Goal: Task Accomplishment & Management: Use online tool/utility

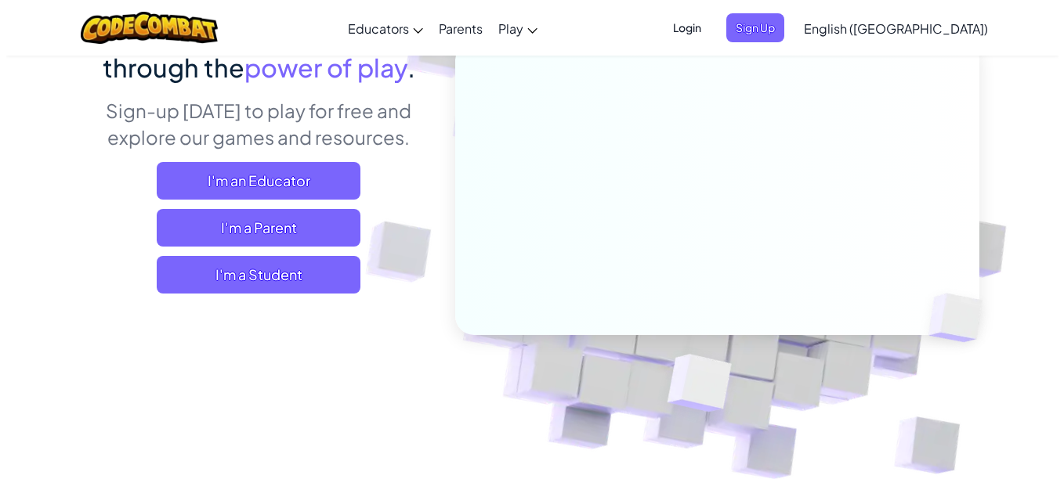
scroll to position [176, 0]
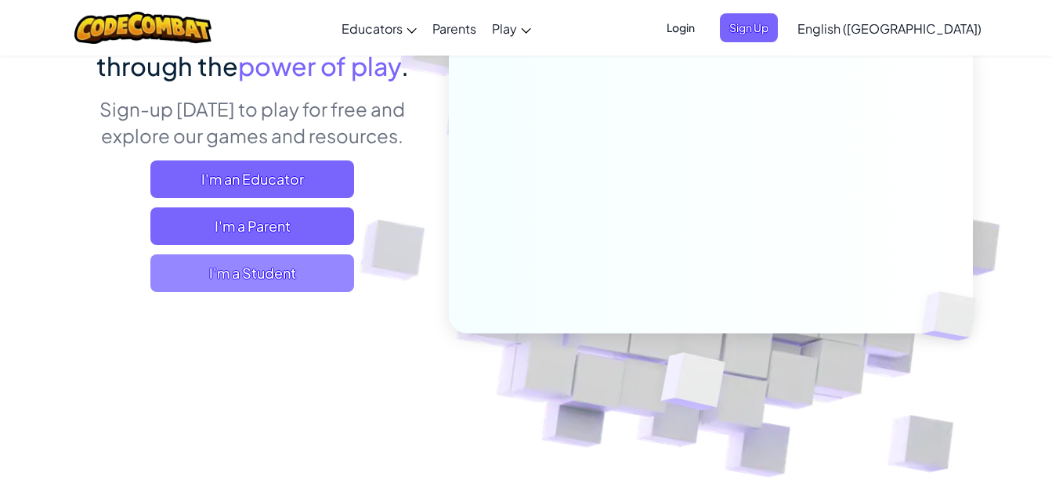
click at [328, 273] on span "I'm a Student" at bounding box center [252, 274] width 204 height 38
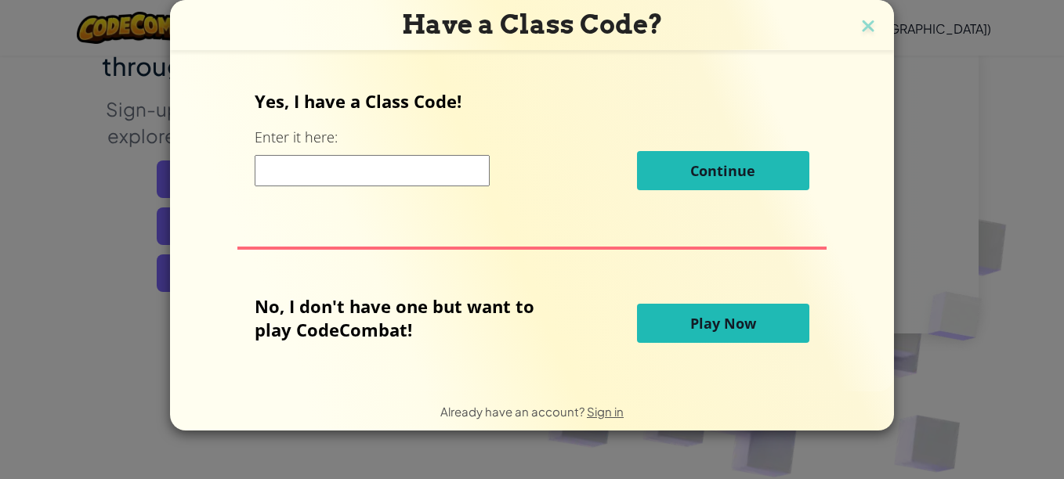
click at [451, 183] on input at bounding box center [372, 170] width 235 height 31
click at [742, 339] on button "Play Now" at bounding box center [723, 323] width 172 height 39
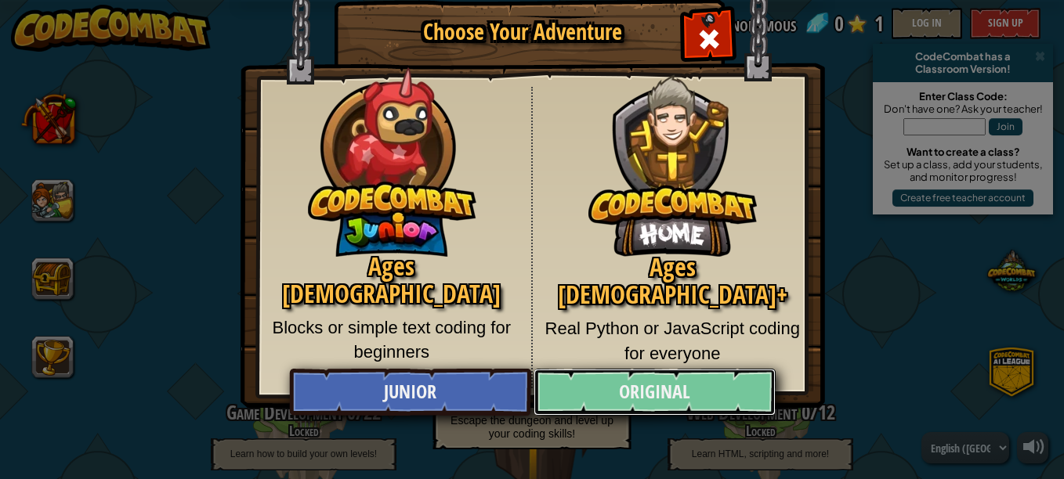
click at [737, 392] on link "Original" at bounding box center [653, 392] width 241 height 47
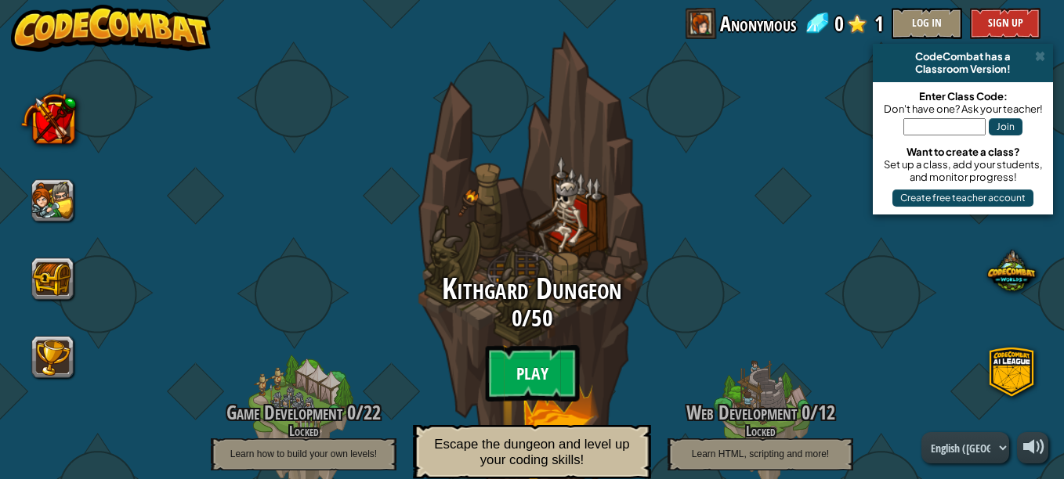
click at [536, 376] on btn "Play" at bounding box center [532, 373] width 94 height 56
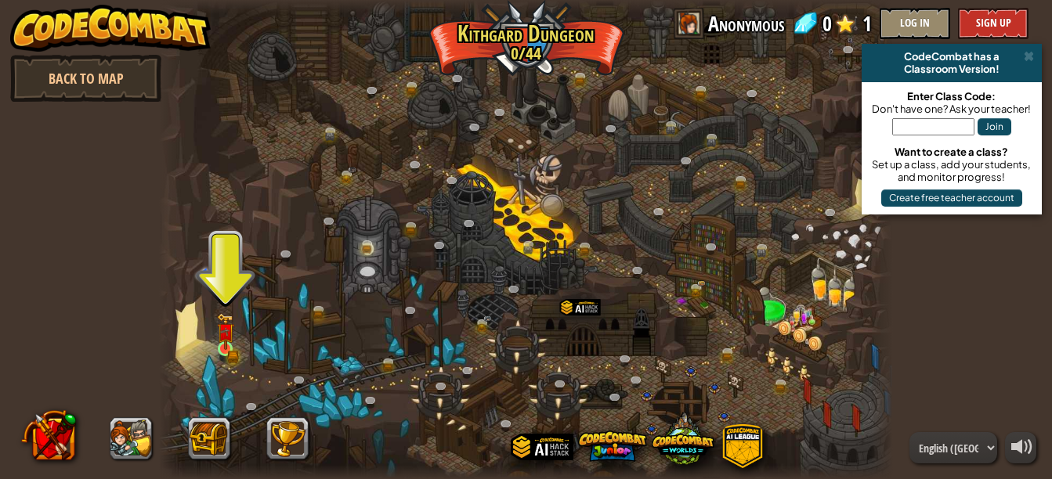
click at [222, 345] on img at bounding box center [225, 331] width 17 height 37
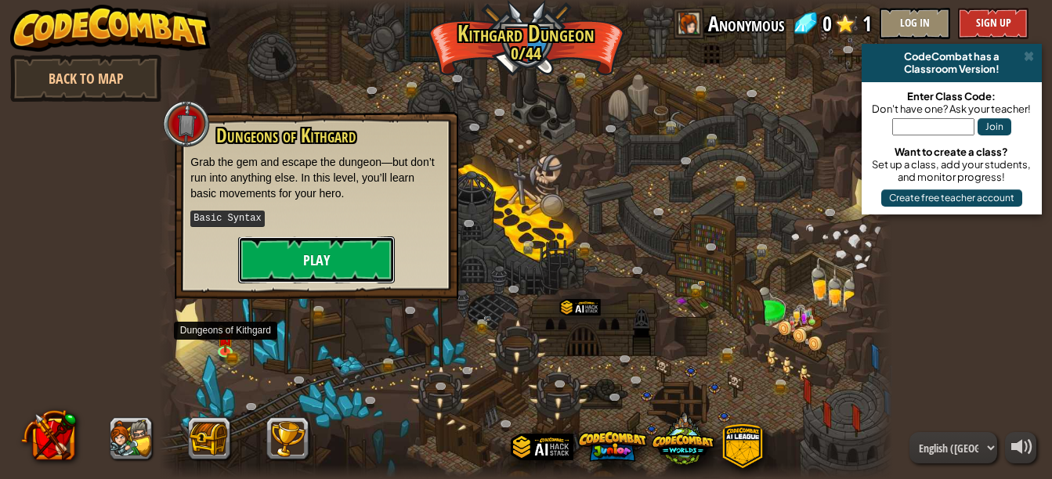
click at [366, 245] on button "Play" at bounding box center [316, 260] width 157 height 47
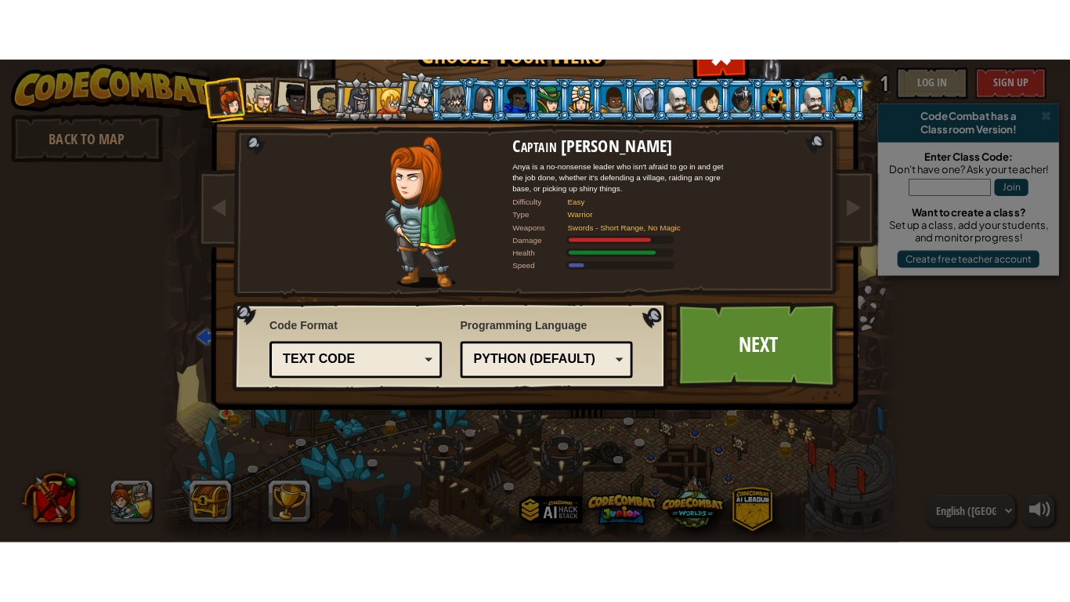
scroll to position [23, 0]
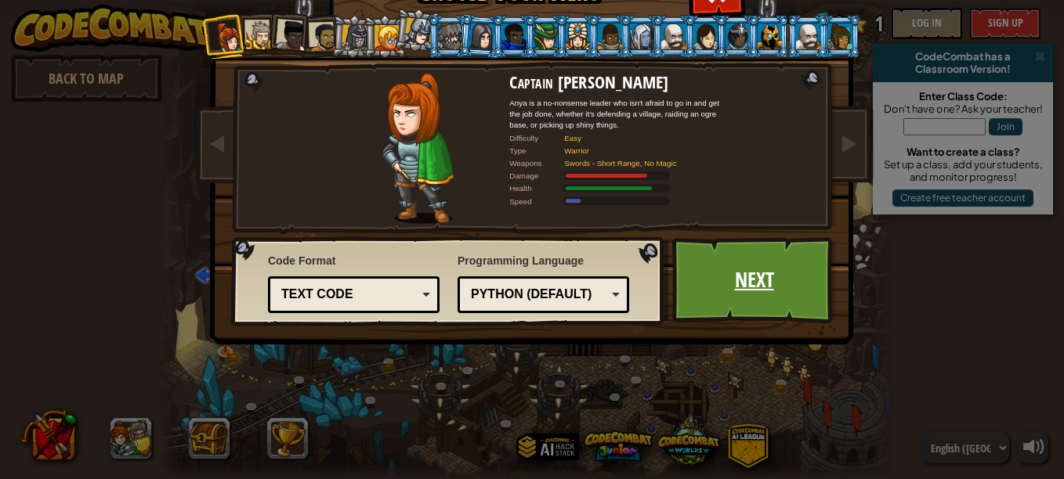
click at [732, 295] on link "Next" at bounding box center [754, 280] width 164 height 86
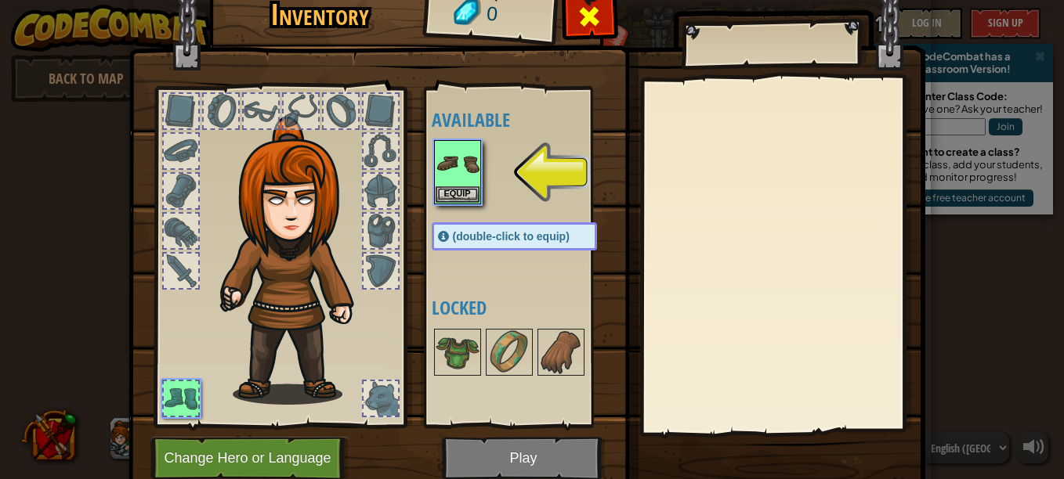
click at [596, 29] on div at bounding box center [589, 20] width 49 height 49
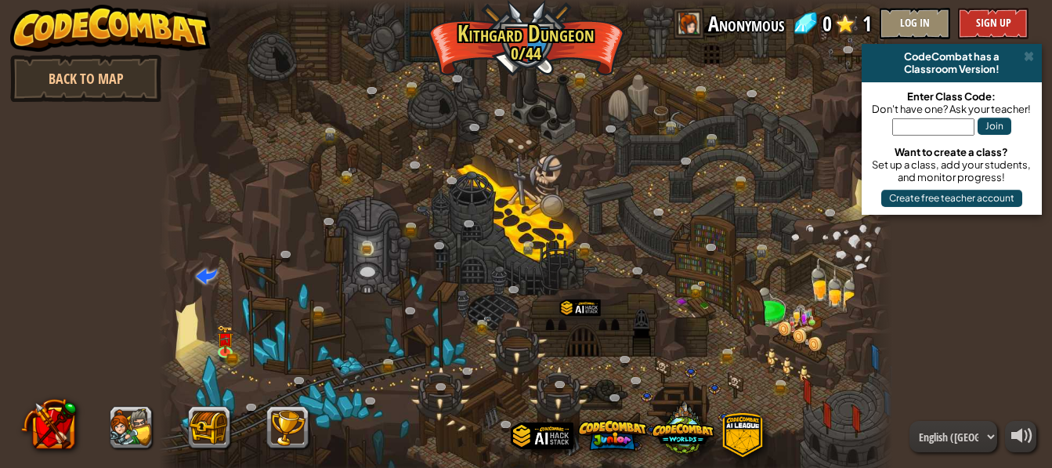
click at [231, 351] on img at bounding box center [225, 339] width 17 height 28
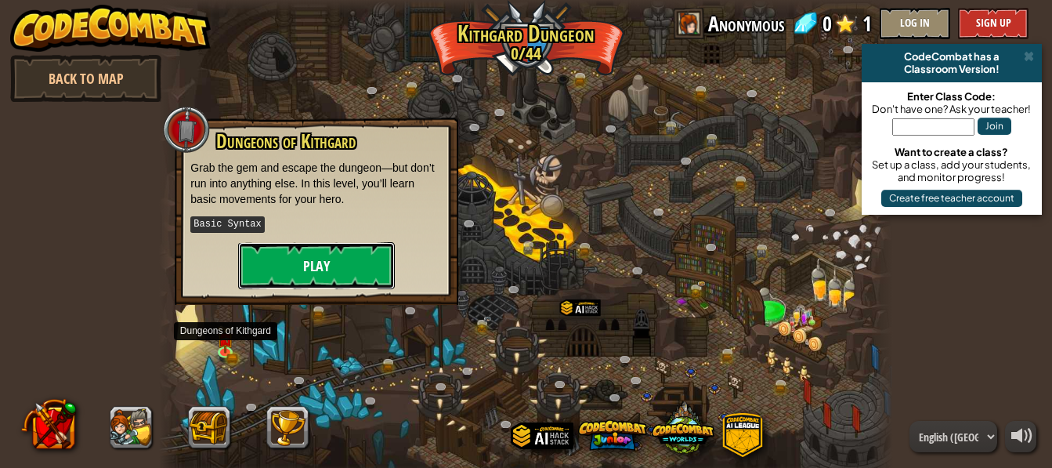
click at [328, 269] on button "Play" at bounding box center [316, 265] width 157 height 47
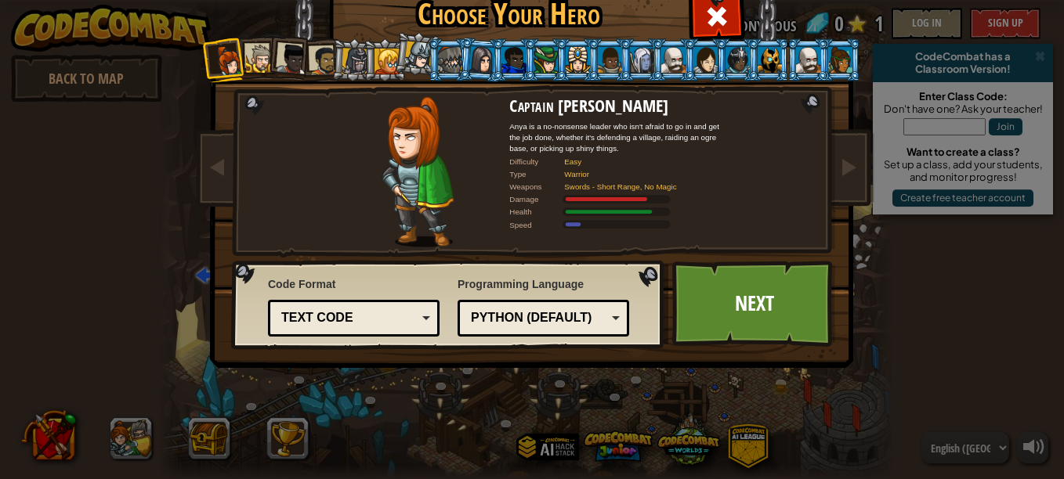
click at [287, 51] on div at bounding box center [291, 59] width 31 height 31
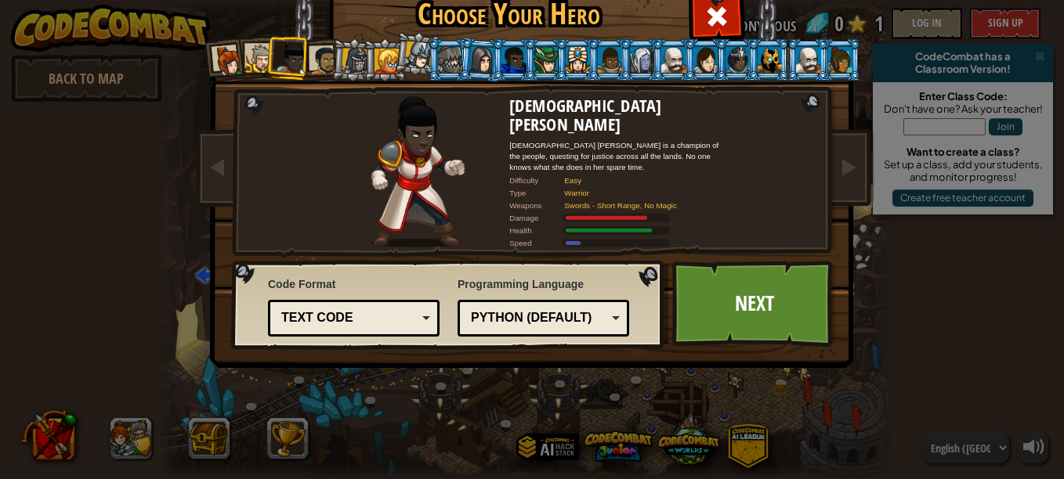
click at [356, 62] on div at bounding box center [355, 61] width 27 height 27
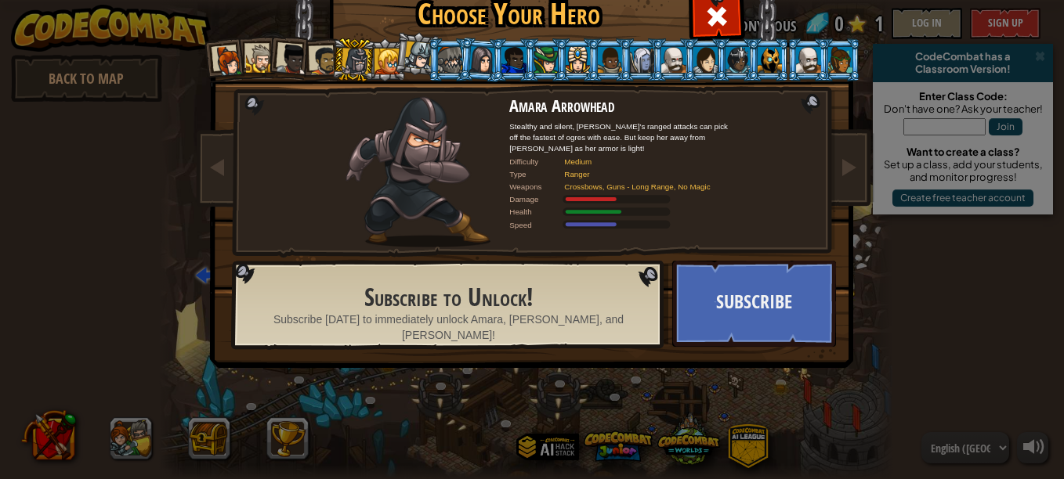
click at [331, 52] on li at bounding box center [353, 60] width 45 height 45
click at [319, 61] on div at bounding box center [323, 60] width 29 height 29
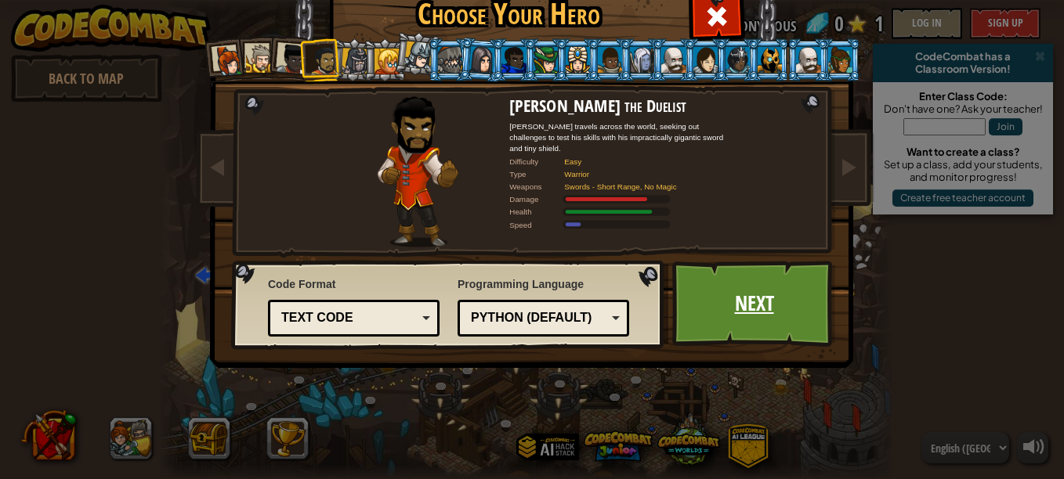
click at [754, 325] on link "Next" at bounding box center [754, 304] width 164 height 86
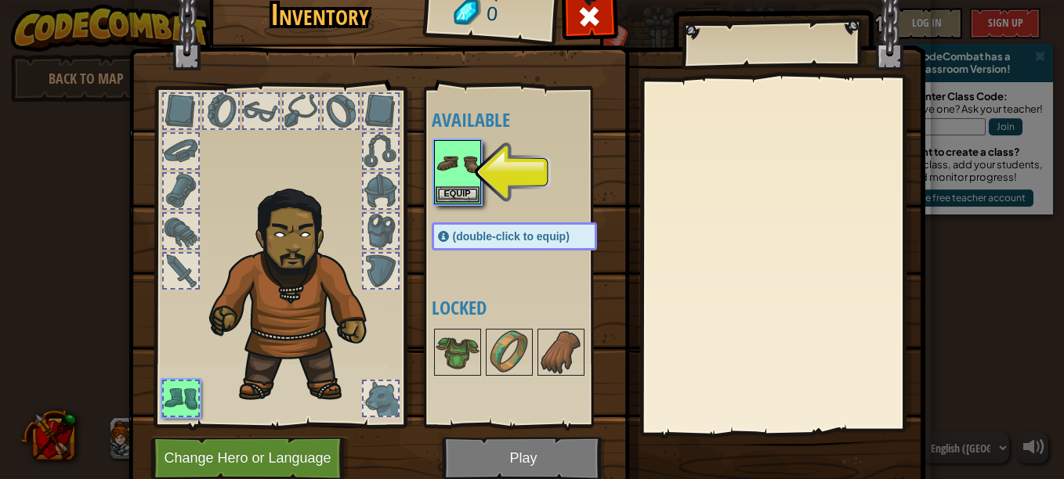
click at [506, 171] on div at bounding box center [530, 172] width 197 height 69
click at [435, 199] on button "Equip" at bounding box center [457, 194] width 44 height 16
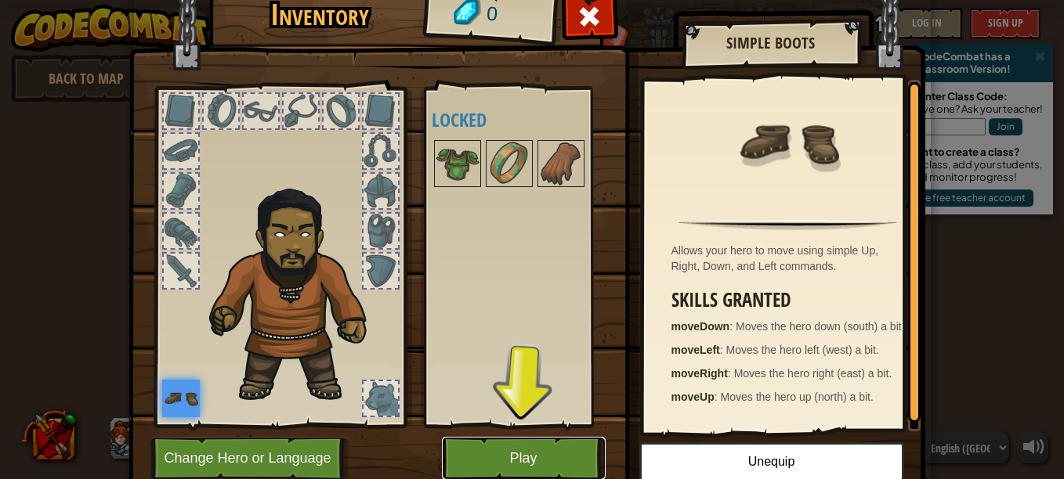
click at [525, 446] on button "Play" at bounding box center [524, 458] width 164 height 43
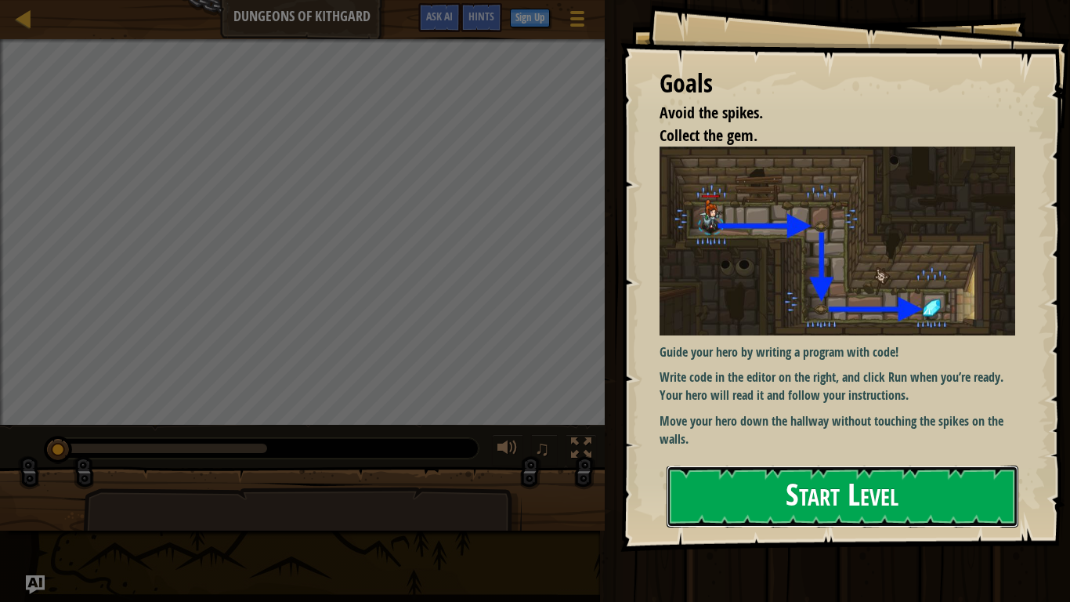
click at [951, 479] on button "Start Level" at bounding box center [843, 496] width 352 height 62
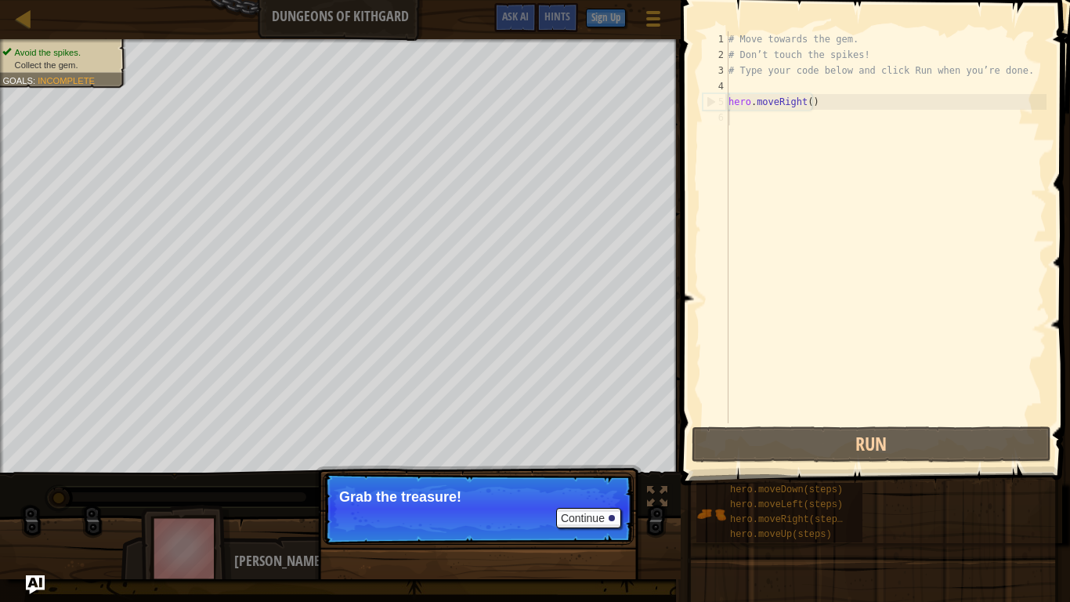
click at [506, 479] on p "Grab the treasure!" at bounding box center [478, 497] width 278 height 16
click at [507, 479] on p "Grab the treasure!" at bounding box center [478, 497] width 278 height 16
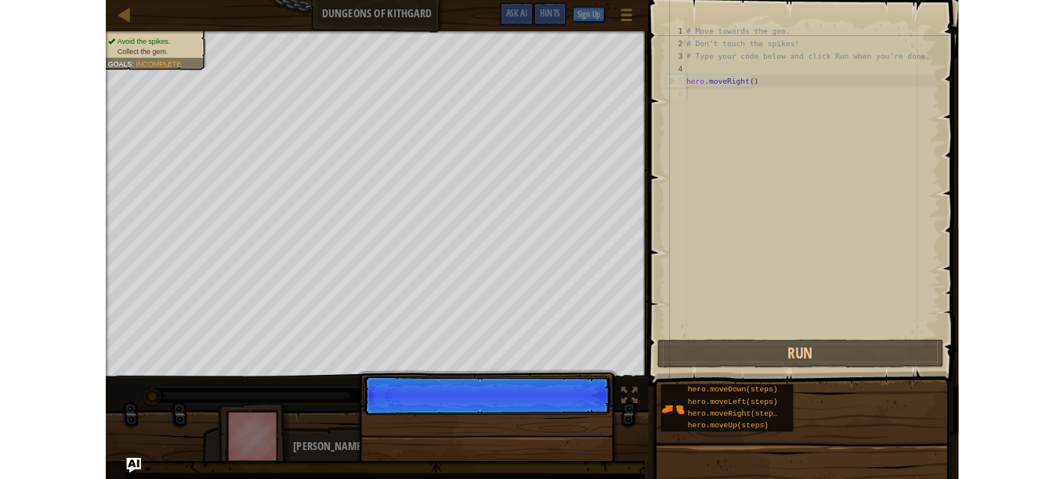
scroll to position [7, 0]
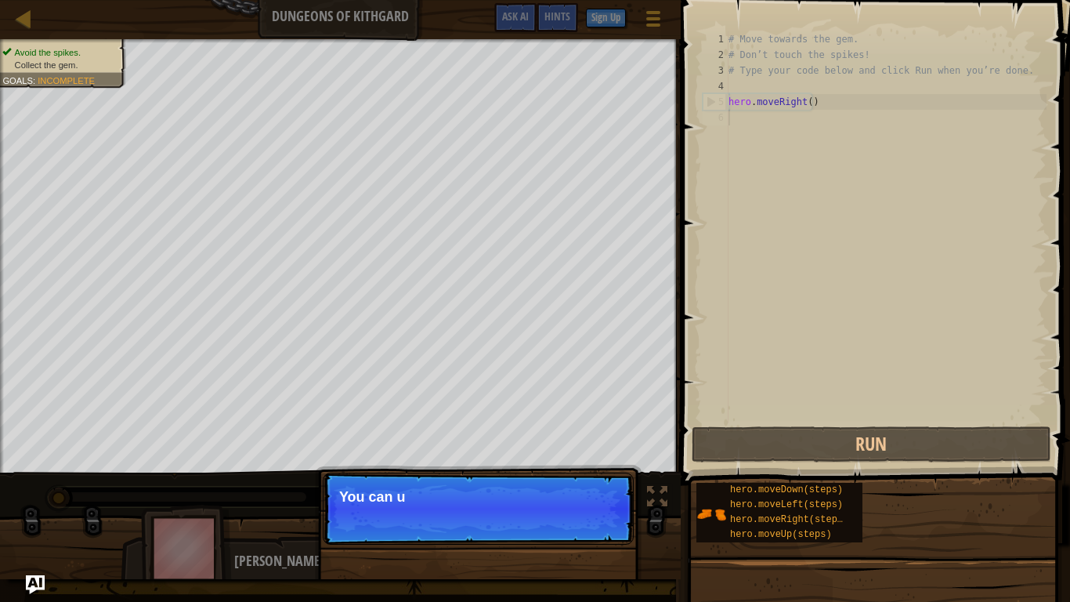
click at [565, 479] on p "Continue You can u" at bounding box center [478, 508] width 311 height 72
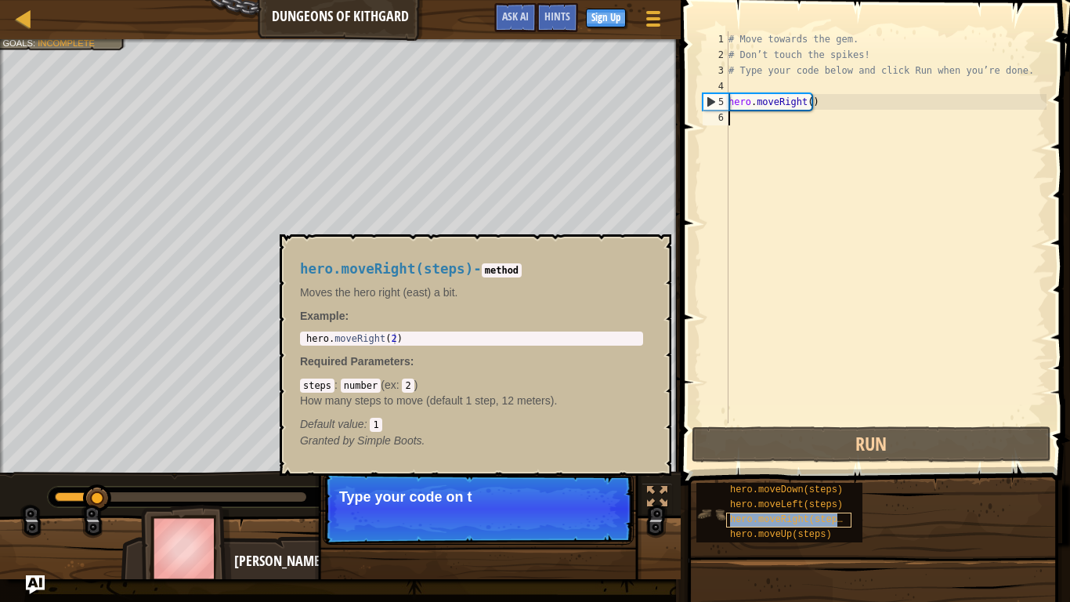
click at [750, 479] on span "hero.moveRight(steps)" at bounding box center [789, 519] width 118 height 11
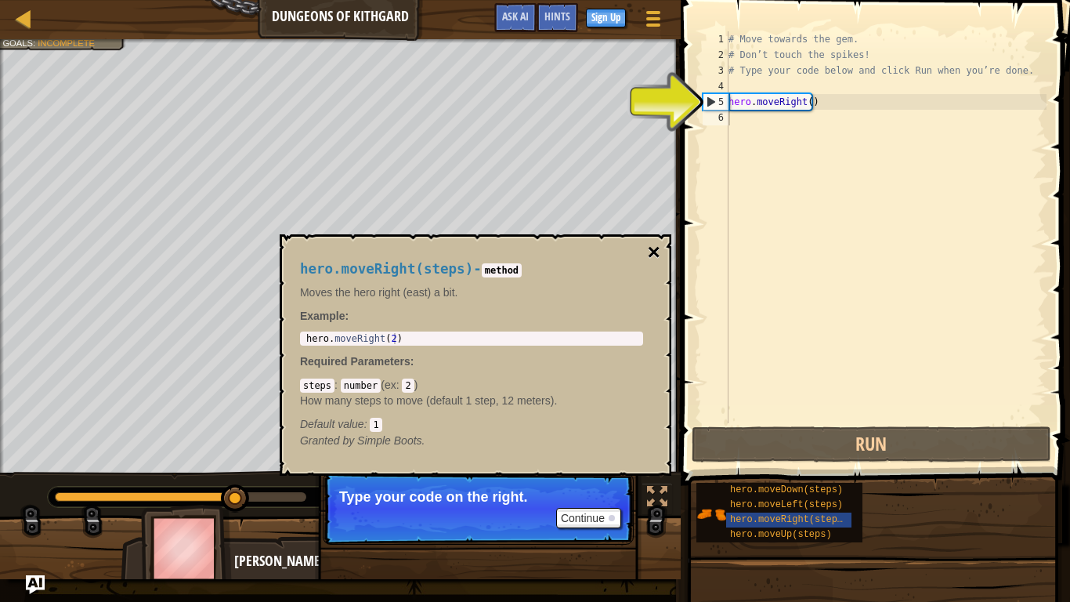
click at [652, 248] on button "×" at bounding box center [654, 252] width 13 height 22
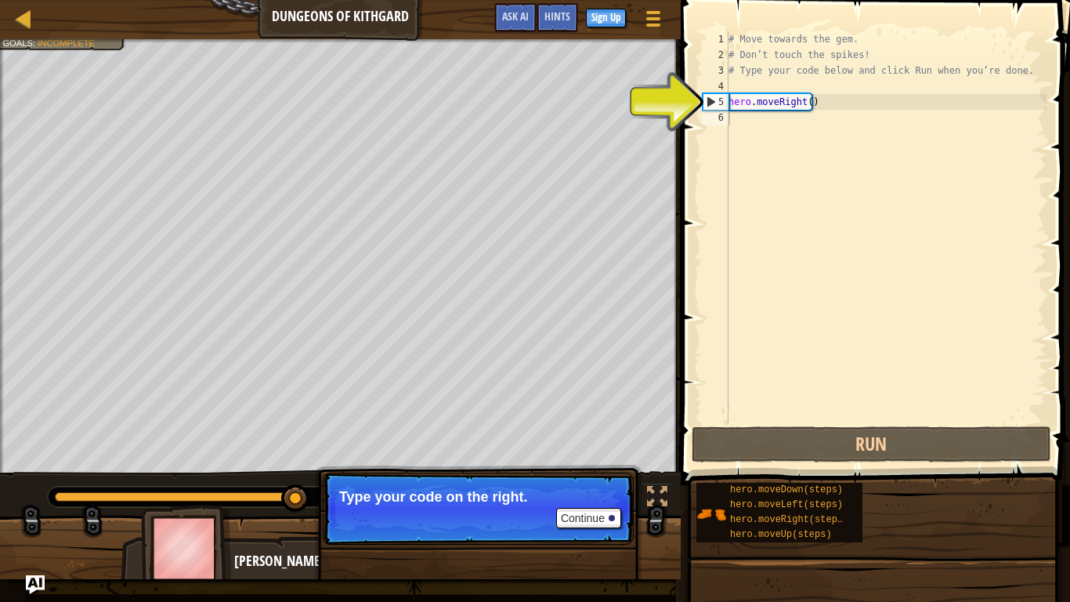
type textarea "hero.moveRight()"
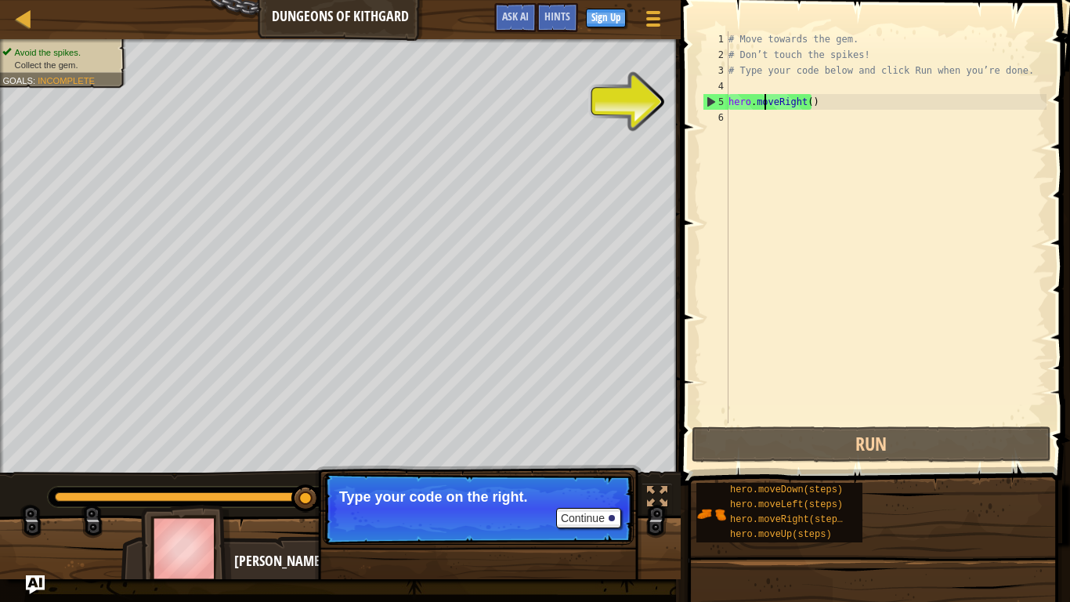
click at [764, 96] on div "# Move towards the gem. # Don’t touch the spikes! # Type your code below and cl…" at bounding box center [885, 242] width 321 height 423
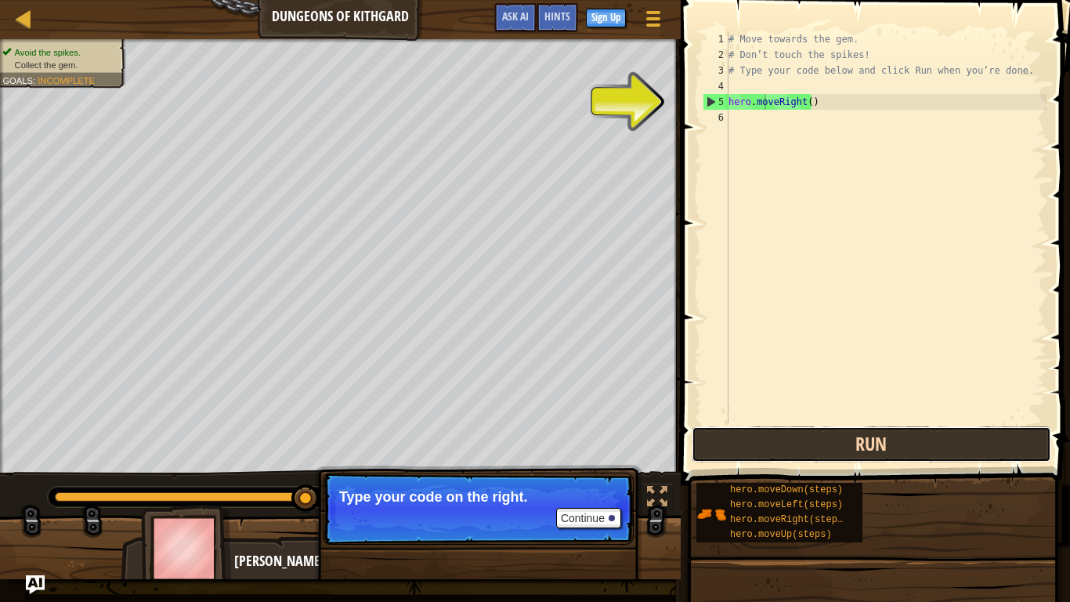
click at [790, 444] on button "Run" at bounding box center [872, 444] width 360 height 36
click at [841, 441] on button "Run" at bounding box center [872, 444] width 360 height 36
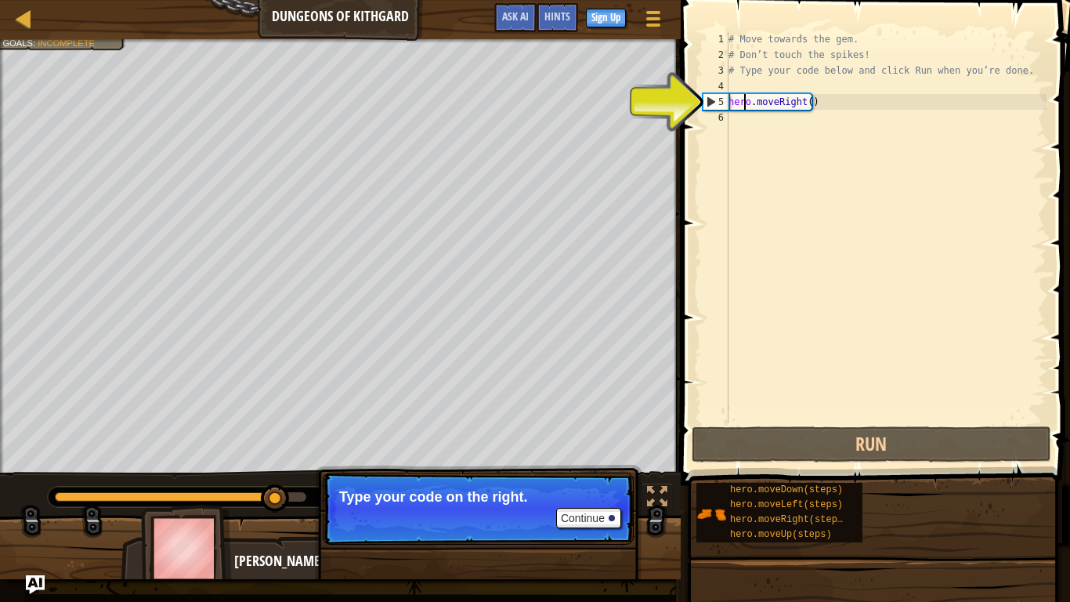
click at [745, 103] on div "# Move towards the gem. # Don’t touch the spikes! # Type your code below and cl…" at bounding box center [885, 242] width 321 height 423
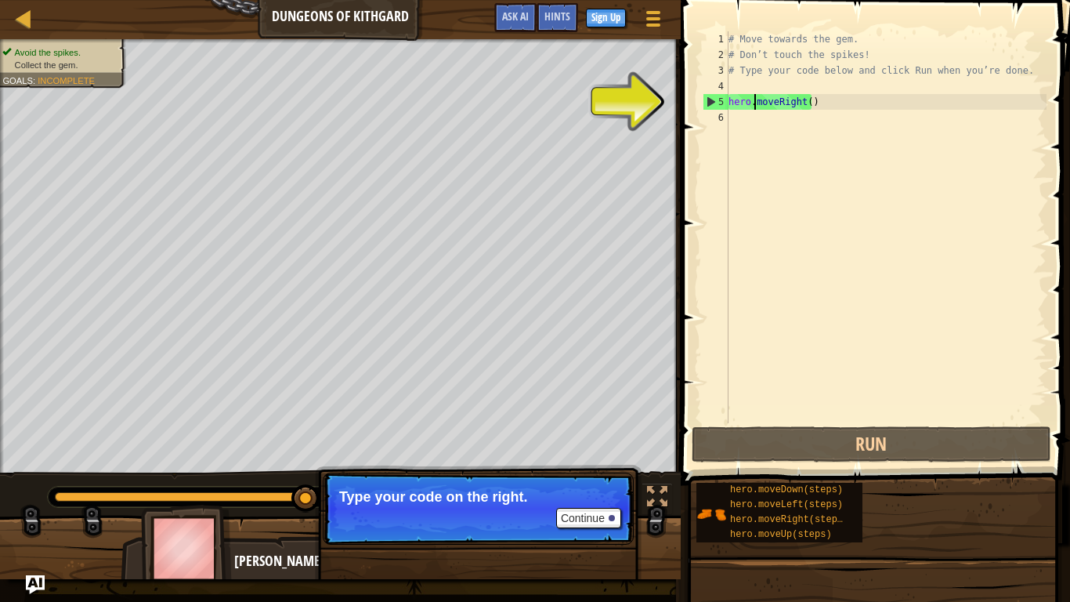
click at [752, 103] on div "# Move towards the gem. # Don’t touch the spikes! # Type your code below and cl…" at bounding box center [885, 242] width 321 height 423
click at [806, 107] on div "# Move towards the gem. # Don’t touch the spikes! # Type your code below and cl…" at bounding box center [885, 242] width 321 height 423
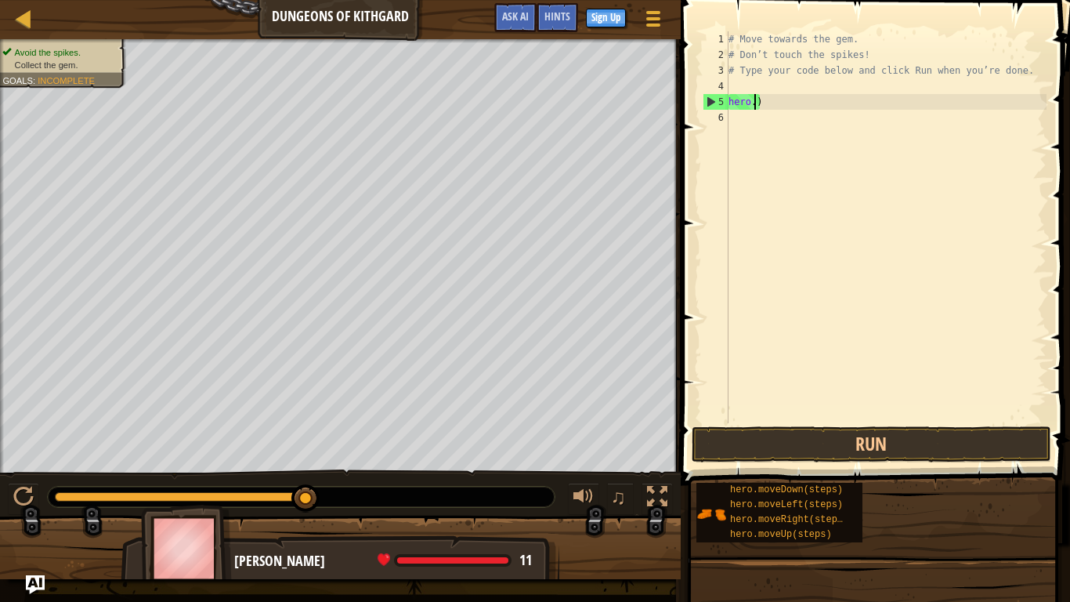
type textarea ")"
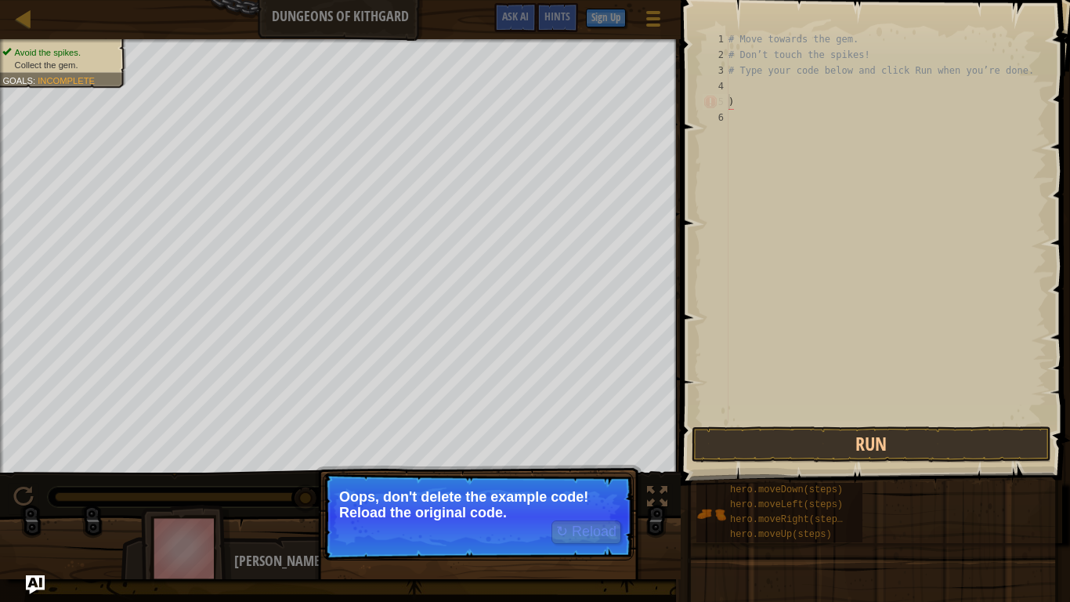
click at [551, 479] on div "↻ Reload" at bounding box center [583, 531] width 78 height 23
click at [584, 479] on button "↻ Reload" at bounding box center [586, 531] width 70 height 23
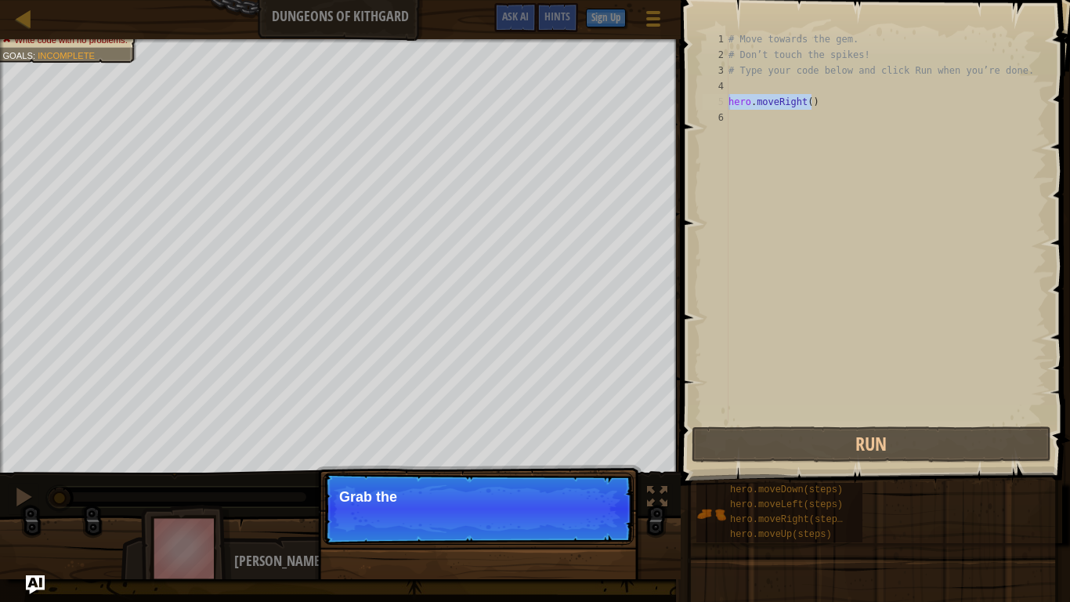
drag, startPoint x: 809, startPoint y: 104, endPoint x: 682, endPoint y: 106, distance: 126.9
click at [682, 106] on div "1 2 3 4 5 6 # Move towards the gem. # Don’t touch the spikes! # Type your code …" at bounding box center [873, 273] width 394 height 531
type textarea "hero.moveRight()"
click at [577, 479] on button "Continue" at bounding box center [588, 518] width 65 height 20
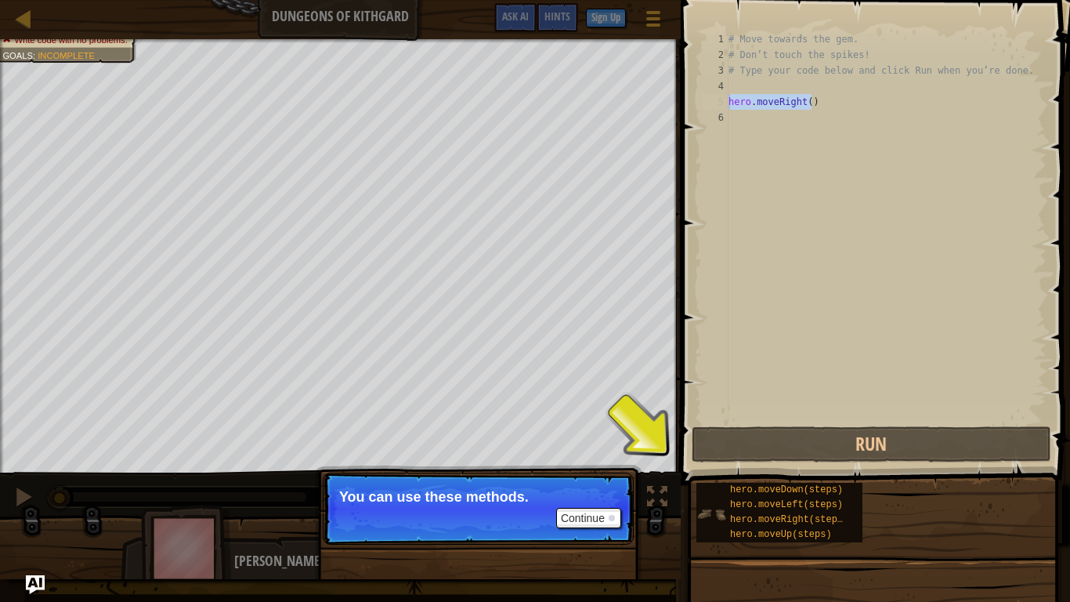
click at [713, 479] on div "hero.moveDown(steps) hero.moveLeft(steps) hero.moveRight(steps) hero.moveUp(ste…" at bounding box center [779, 512] width 166 height 60
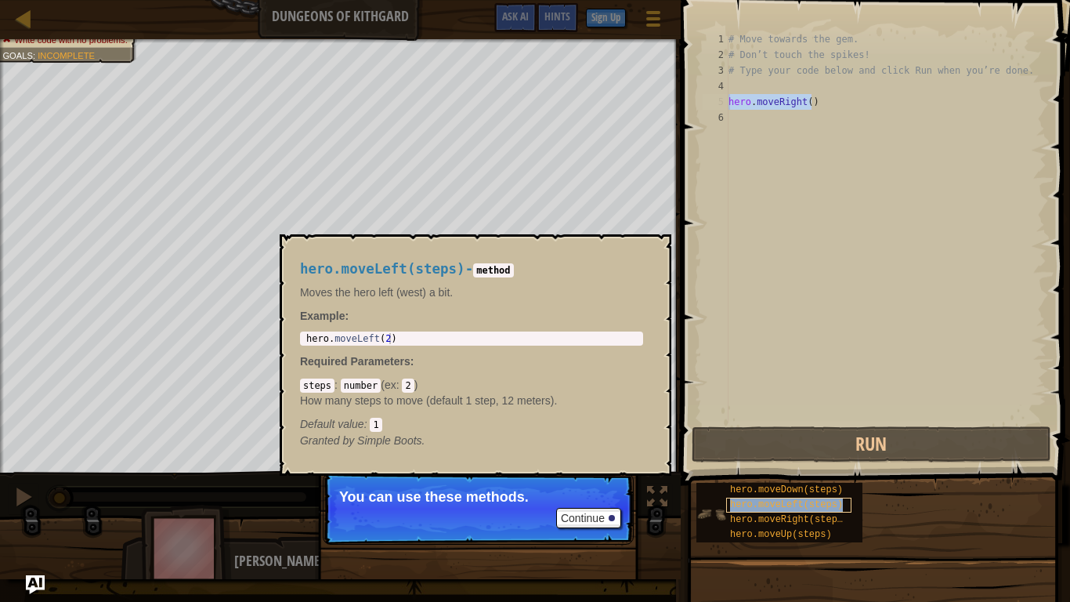
click at [730, 479] on span "hero.moveLeft(steps)" at bounding box center [786, 504] width 113 height 11
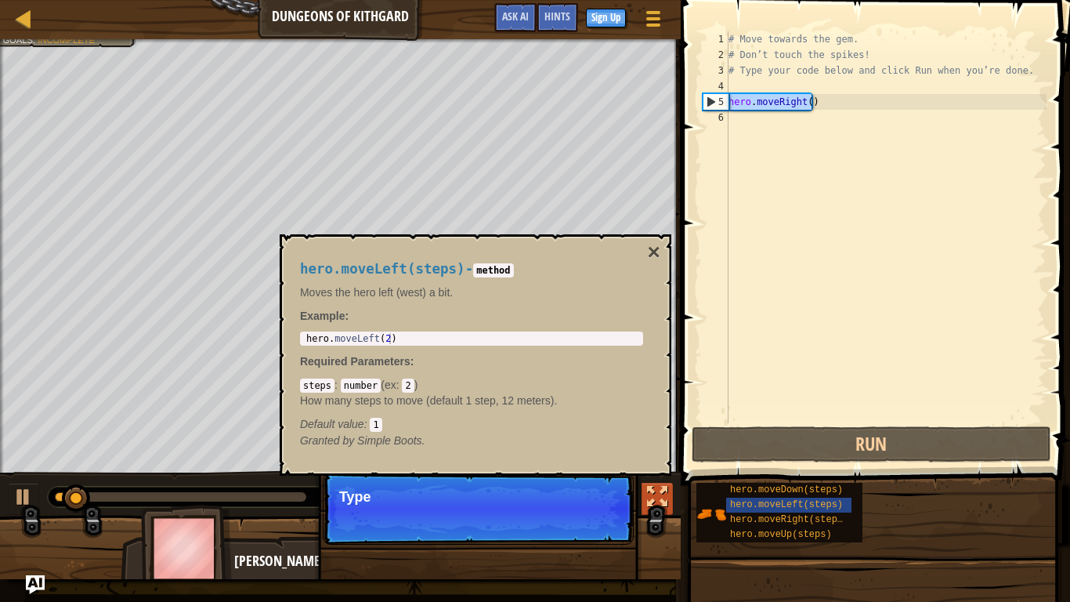
drag, startPoint x: 730, startPoint y: 500, endPoint x: 661, endPoint y: 484, distance: 70.7
click at [661, 479] on div at bounding box center [657, 496] width 20 height 20
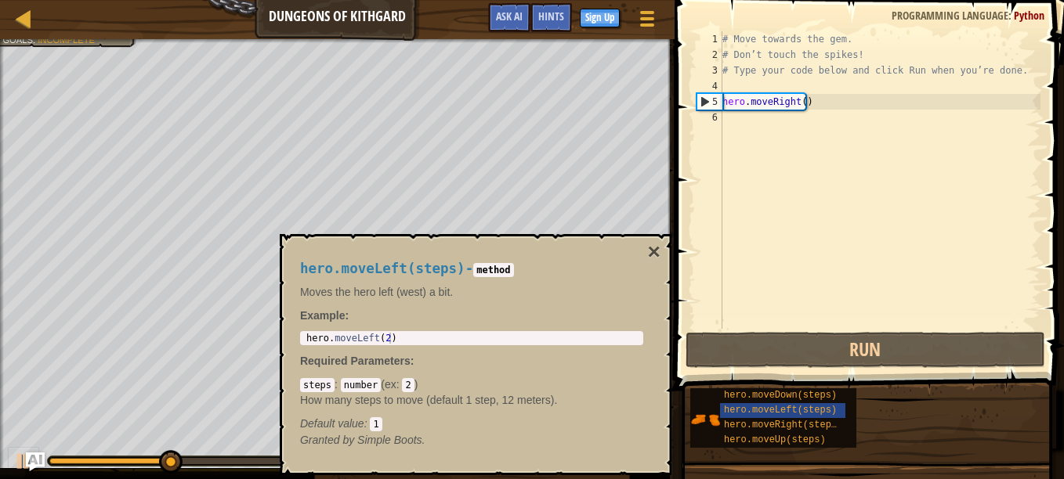
click at [645, 254] on div "hero.moveLeft(steps) - method Moves the hero left (west) a bit. Example : 1 her…" at bounding box center [471, 355] width 365 height 216
click at [650, 251] on button "×" at bounding box center [654, 252] width 13 height 22
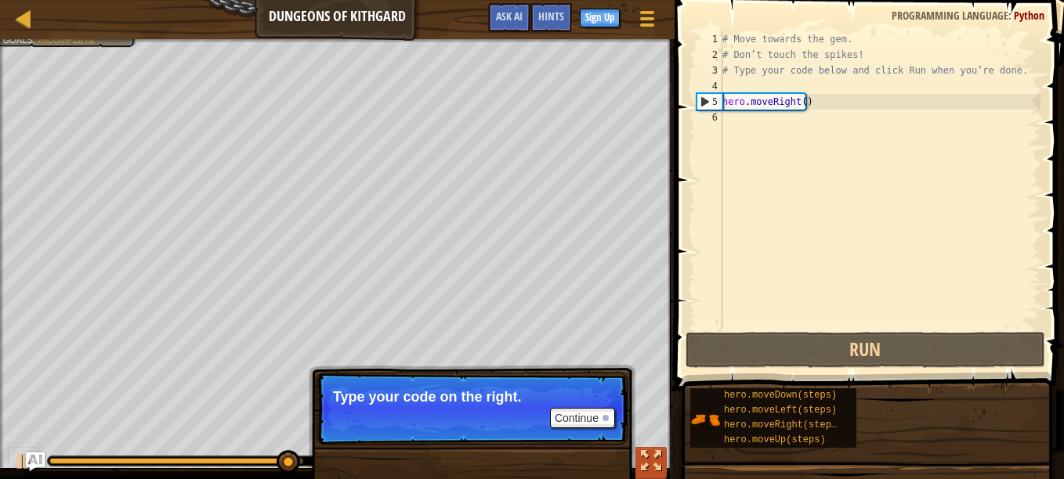
click at [656, 467] on div at bounding box center [651, 461] width 20 height 20
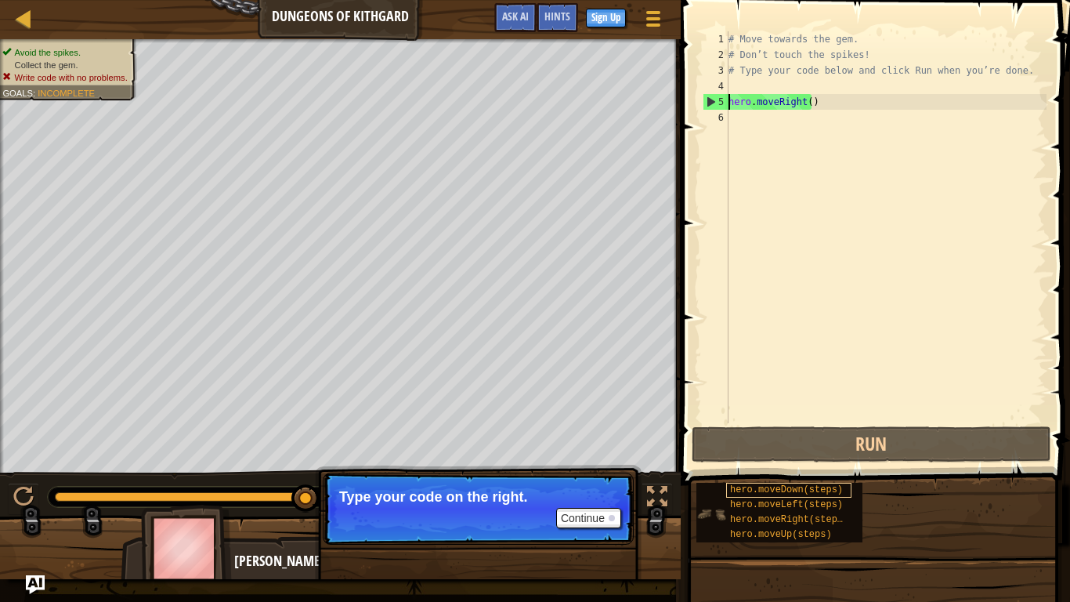
click at [826, 479] on div "hero.moveDown(steps)" at bounding box center [788, 489] width 125 height 15
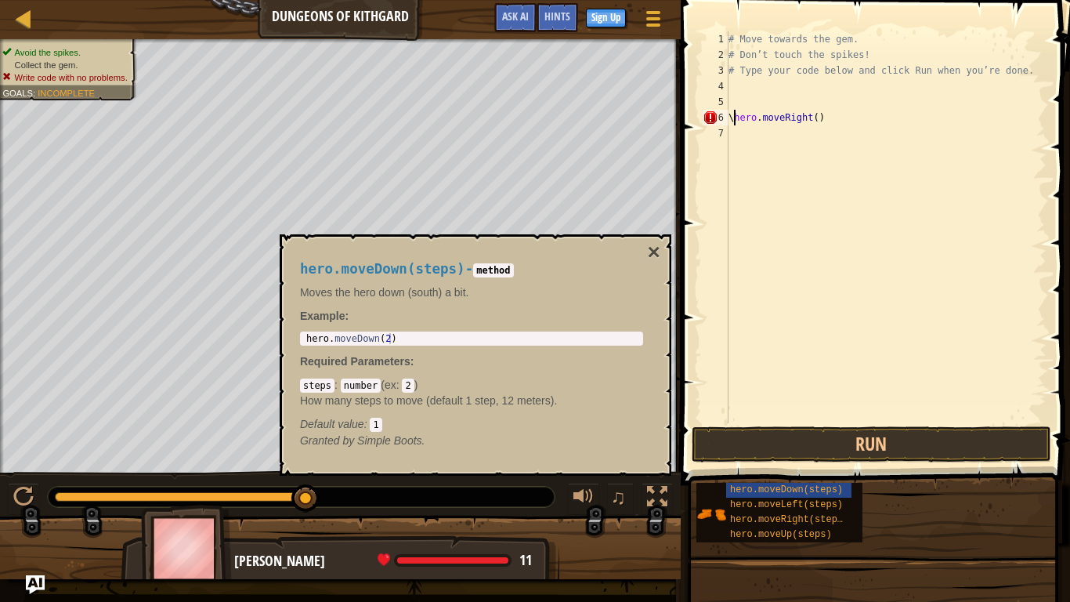
type textarea "hero.moveRight()"
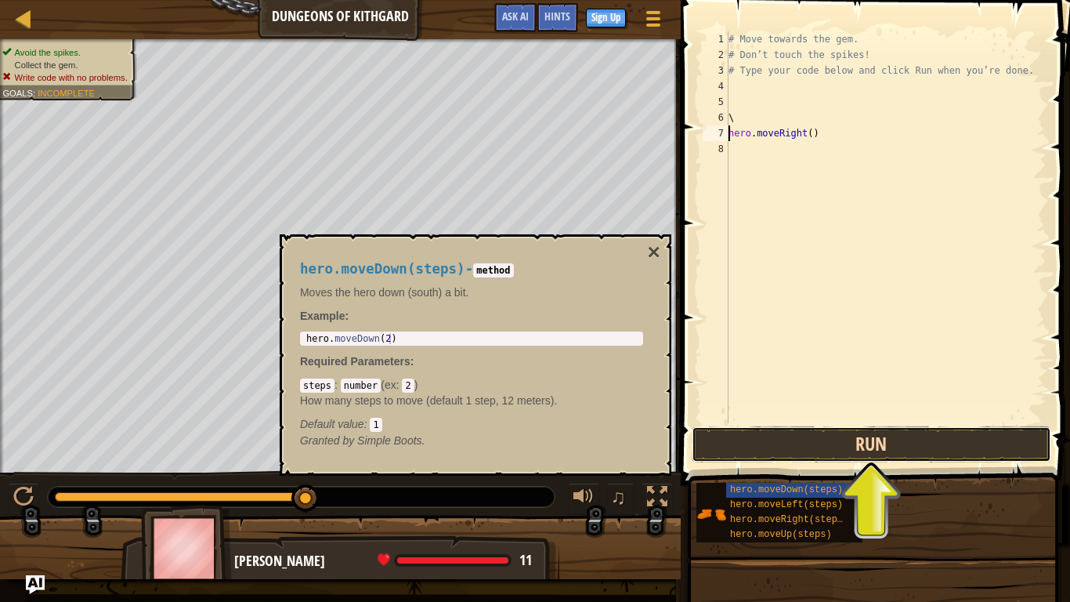
click at [789, 438] on button "Run" at bounding box center [872, 444] width 360 height 36
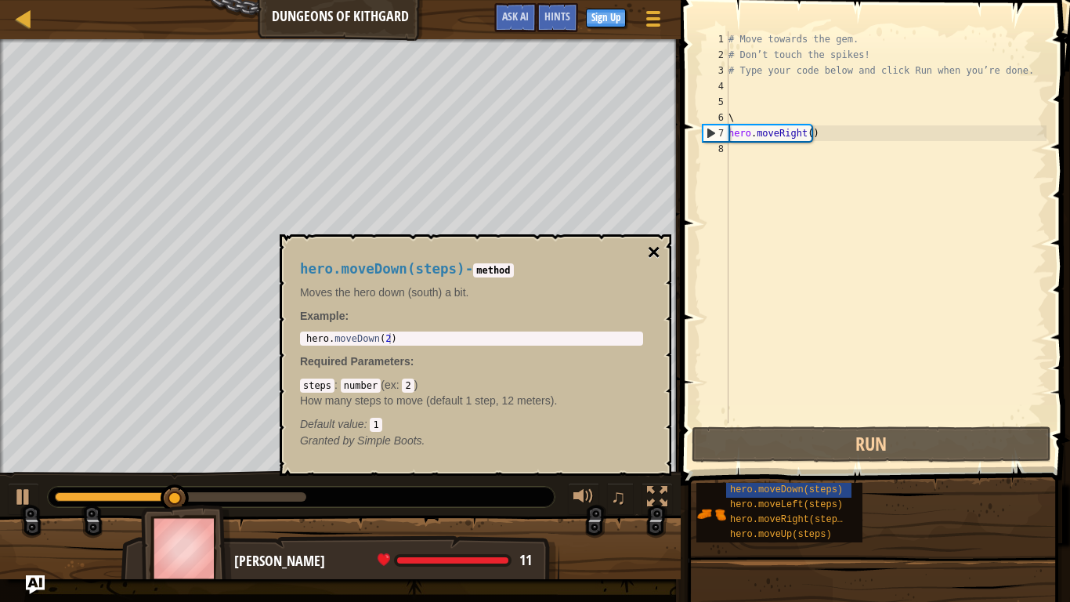
click at [651, 250] on button "×" at bounding box center [654, 252] width 13 height 22
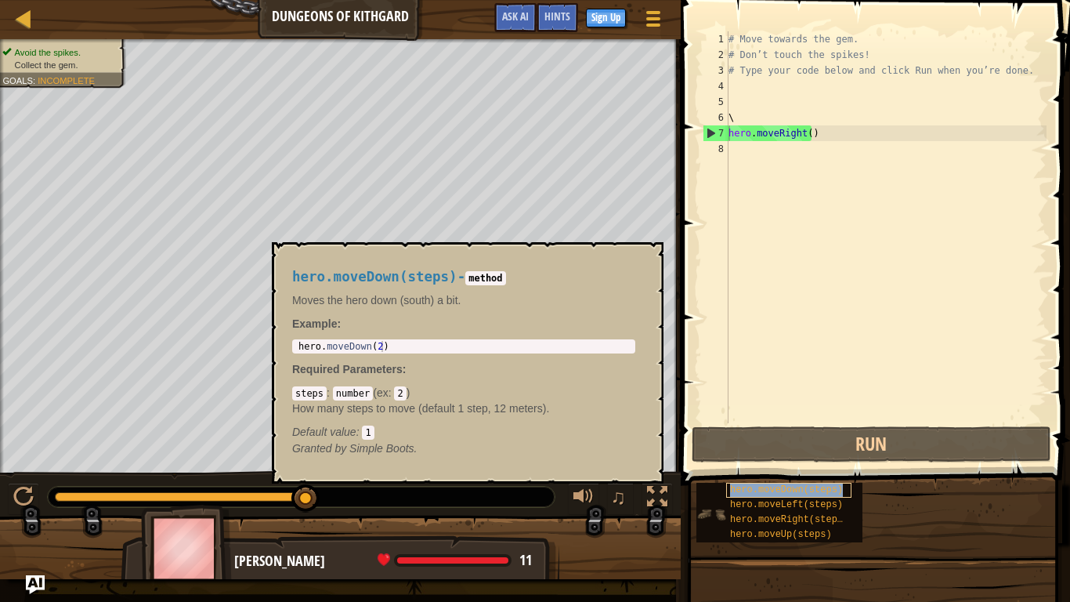
click at [769, 479] on span "hero.moveDown(steps)" at bounding box center [786, 489] width 113 height 11
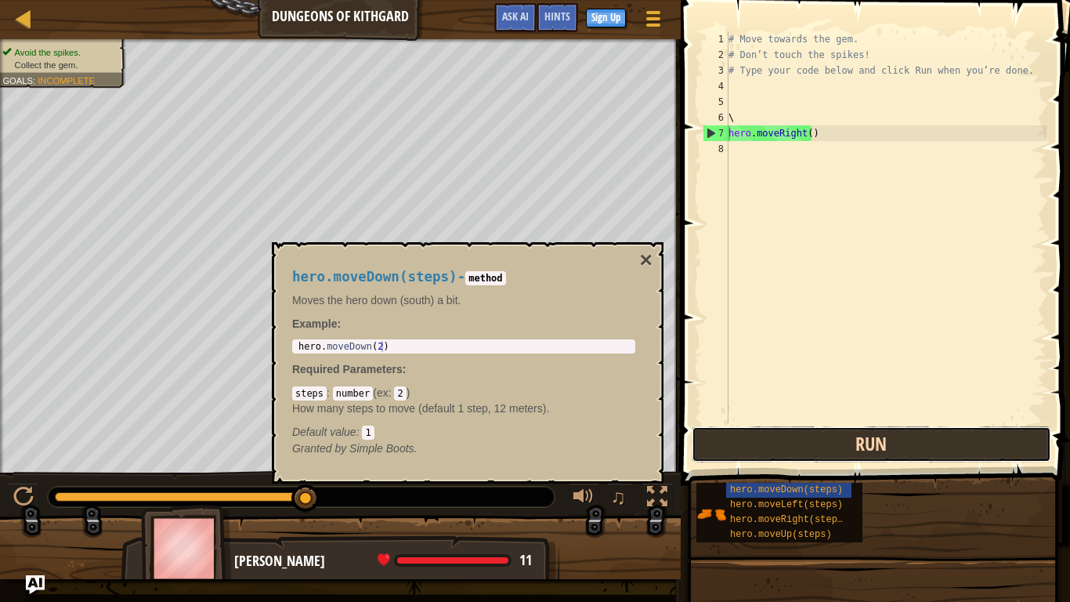
click at [793, 430] on button "Run" at bounding box center [872, 444] width 360 height 36
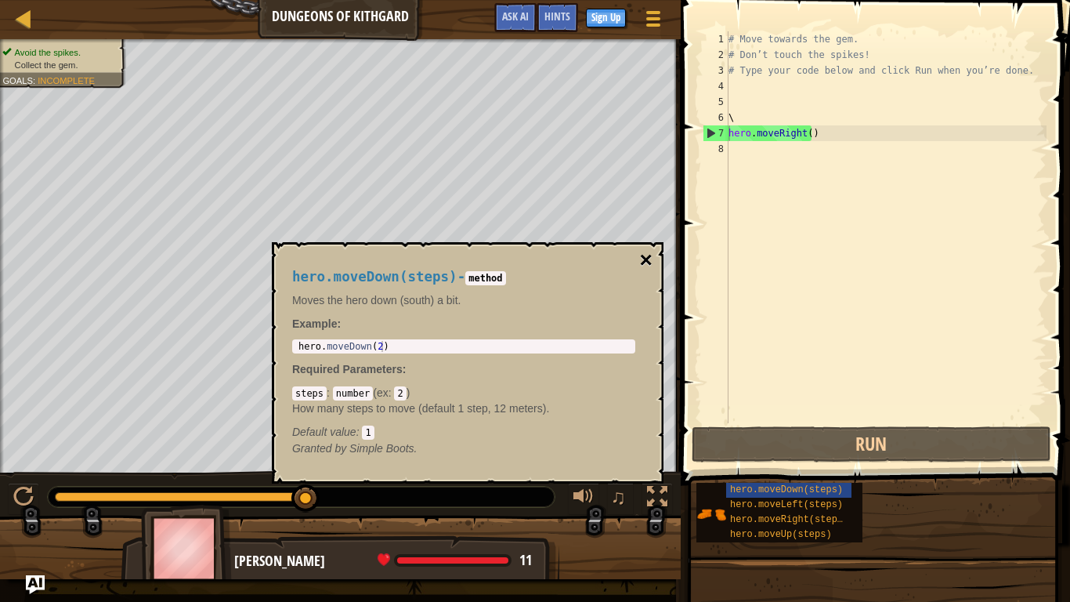
click at [644, 262] on button "×" at bounding box center [646, 260] width 13 height 22
